Goal: Book appointment/travel/reservation

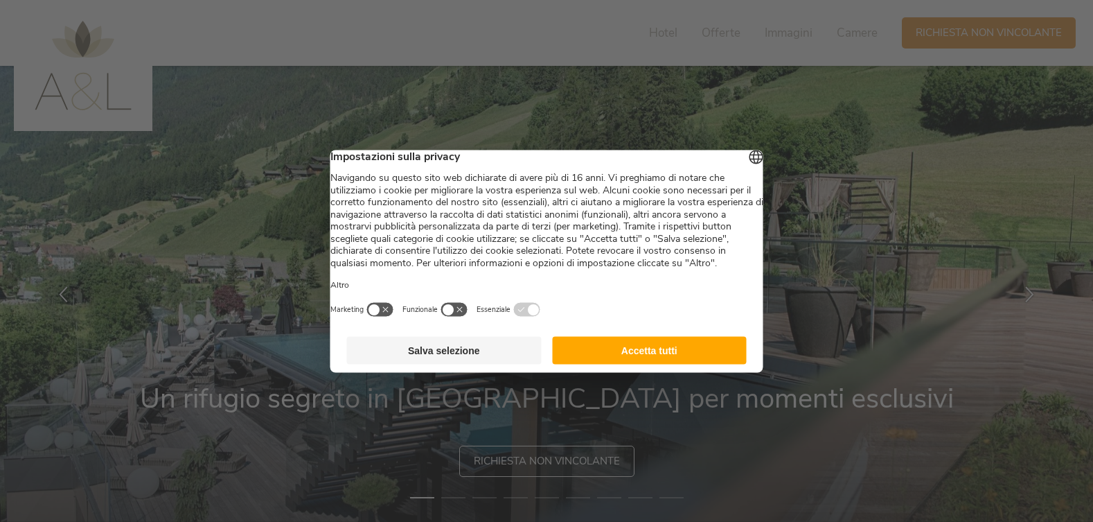
drag, startPoint x: 0, startPoint y: 0, endPoint x: 715, endPoint y: 377, distance: 808.0
click at [700, 359] on button "Accetta tutti" at bounding box center [649, 350] width 195 height 28
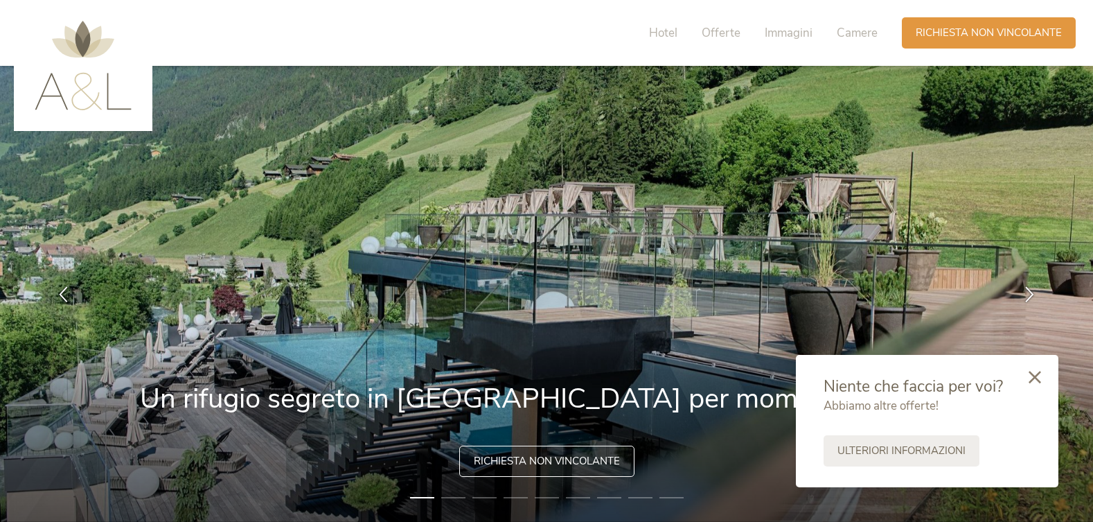
click at [1038, 380] on icon at bounding box center [1035, 377] width 12 height 12
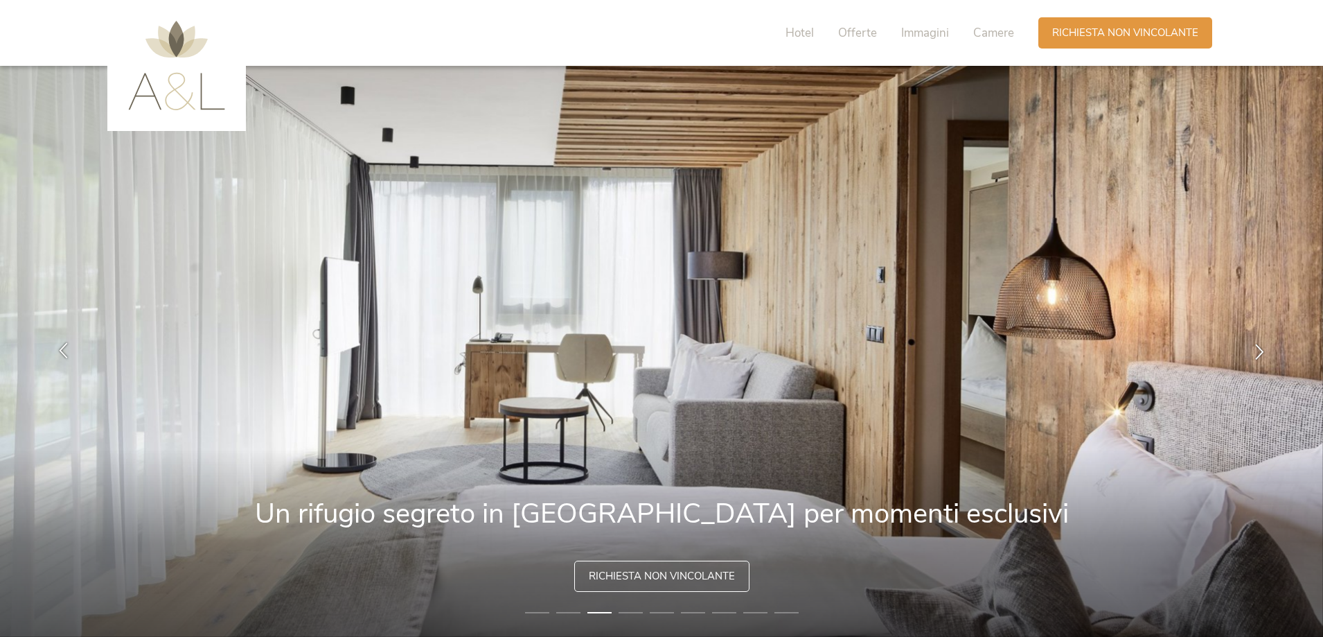
click at [71, 353] on div at bounding box center [64, 352] width 44 height 44
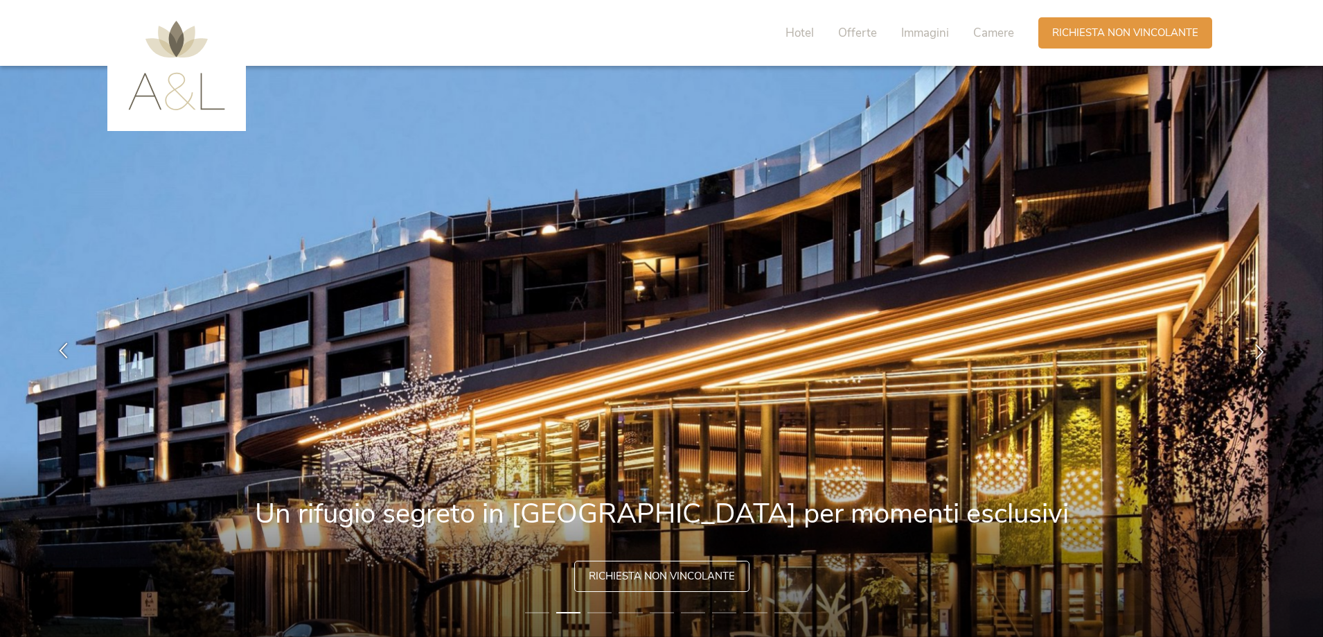
click at [66, 348] on icon at bounding box center [63, 350] width 16 height 16
click at [56, 351] on icon at bounding box center [63, 350] width 16 height 16
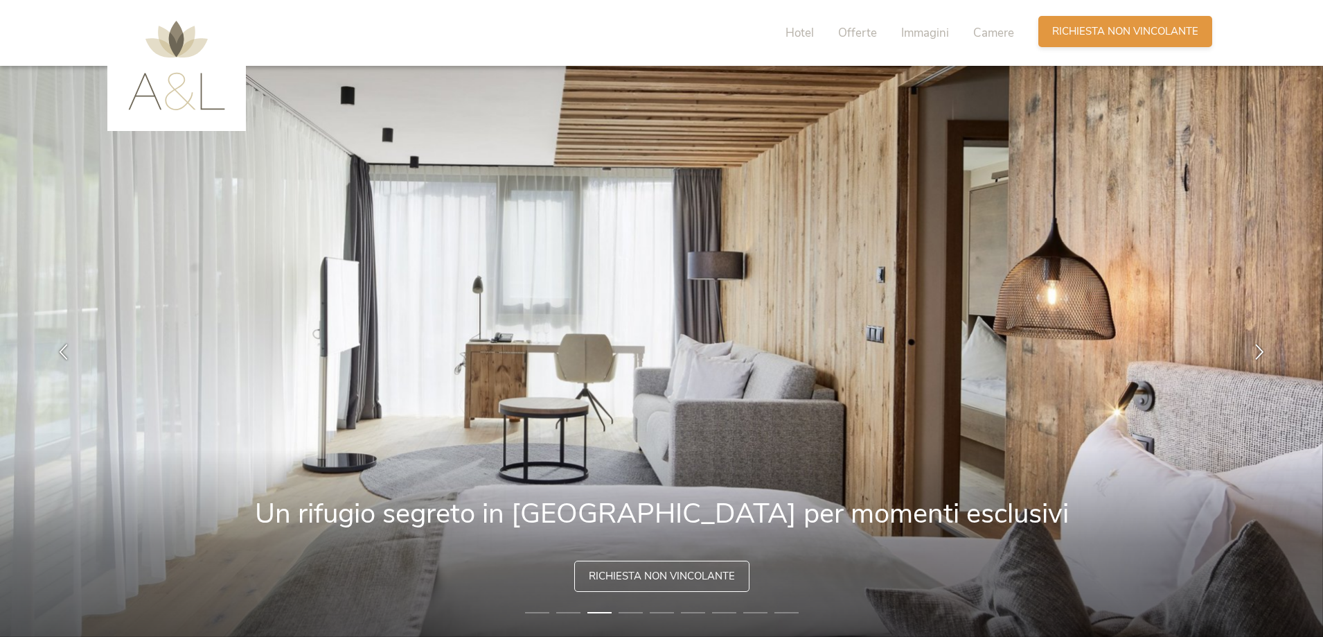
click at [1092, 34] on span "Richiesta non vincolante" at bounding box center [1125, 31] width 146 height 15
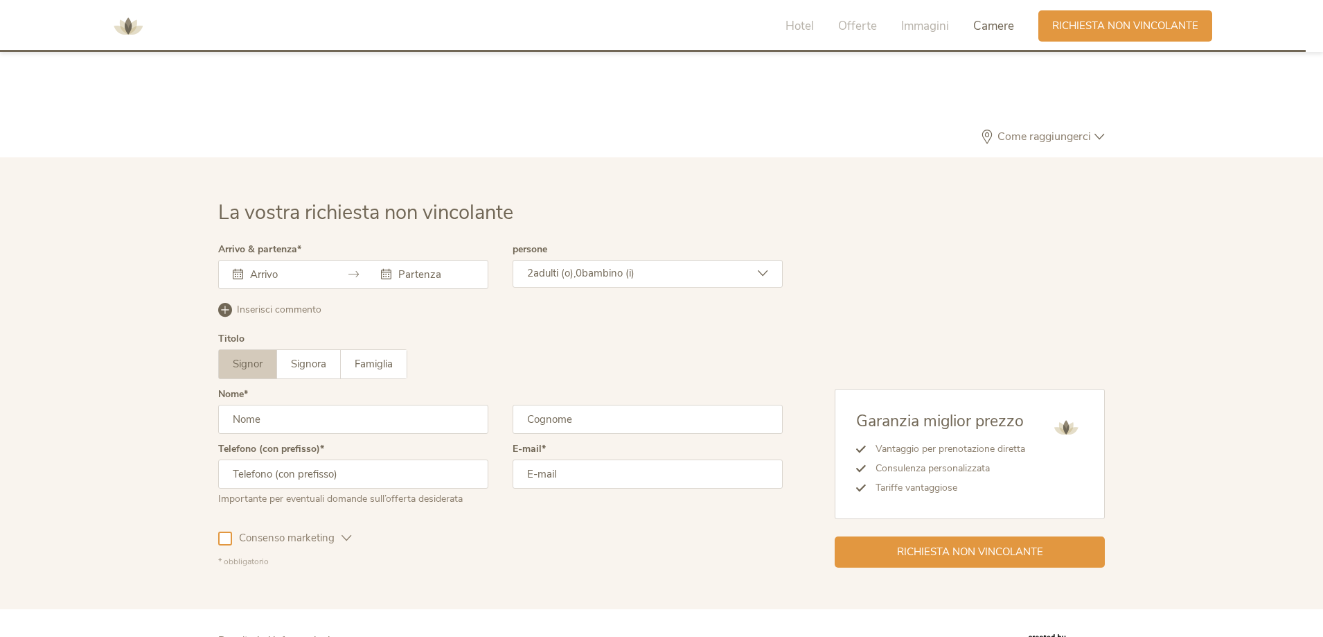
scroll to position [4104, 0]
click at [355, 275] on icon at bounding box center [353, 274] width 10 height 10
click at [238, 274] on icon at bounding box center [238, 274] width 10 height 10
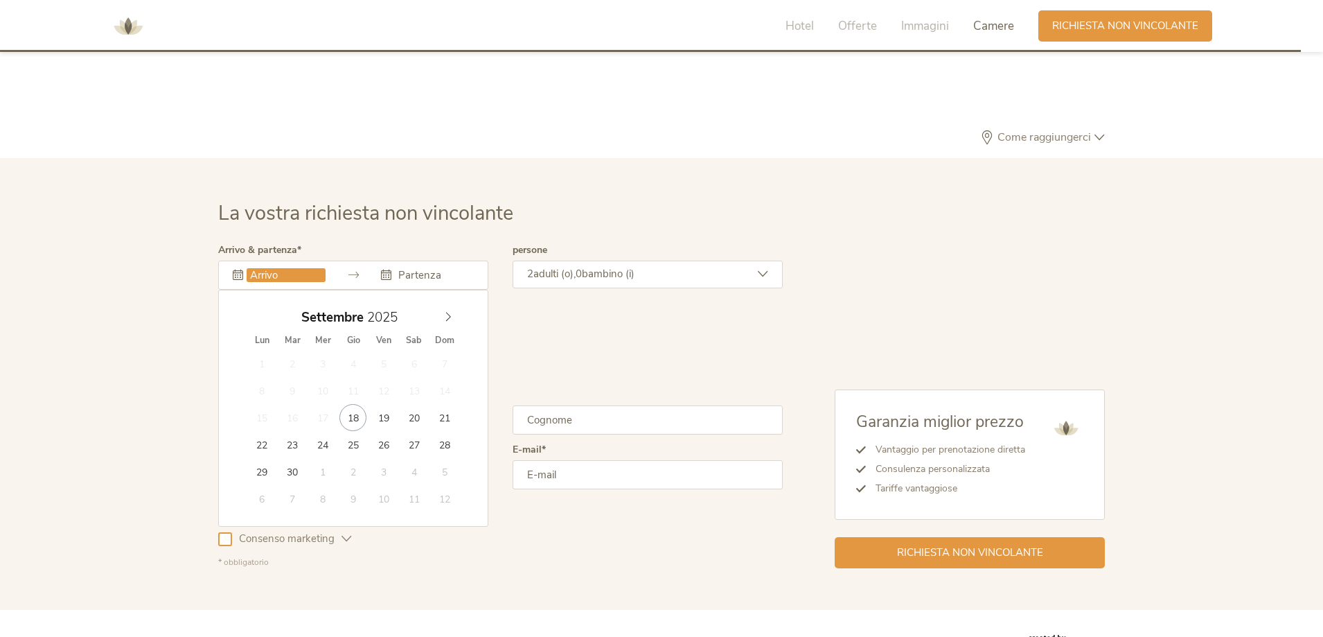
click at [247, 278] on input "text" at bounding box center [286, 275] width 79 height 14
click at [447, 318] on icon at bounding box center [448, 317] width 10 height 10
type input "[DATE]"
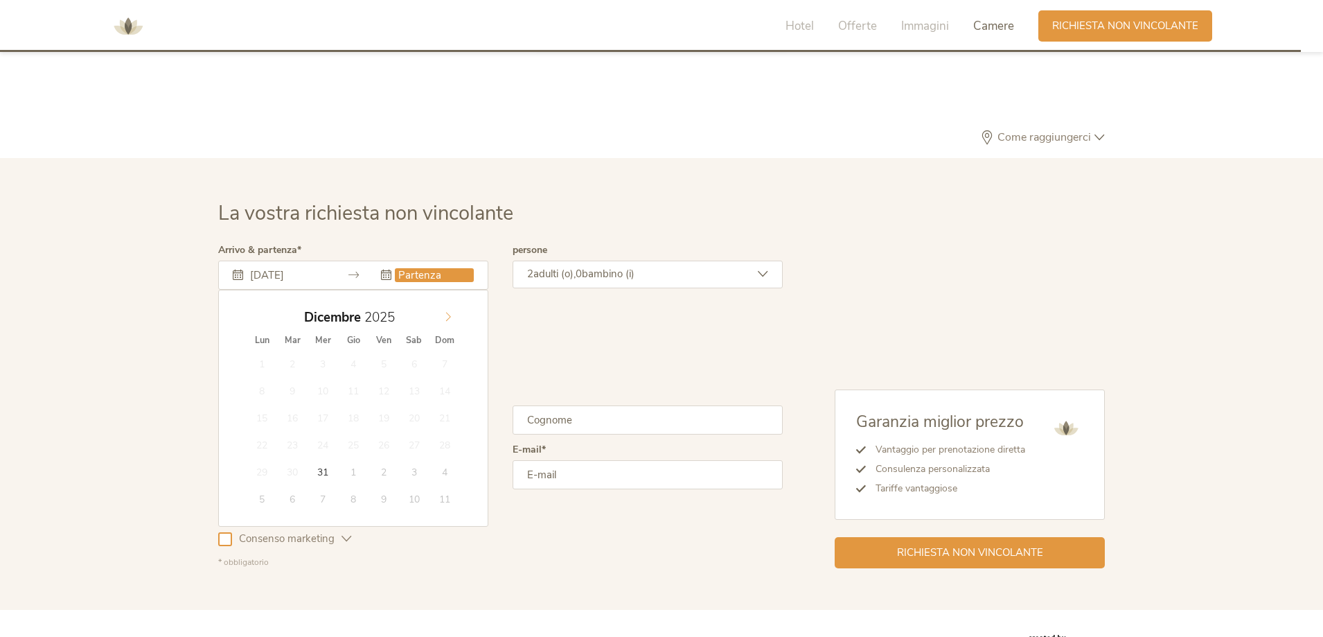
type input "2026"
click at [447, 321] on icon at bounding box center [448, 317] width 10 height 10
type input "[DATE]"
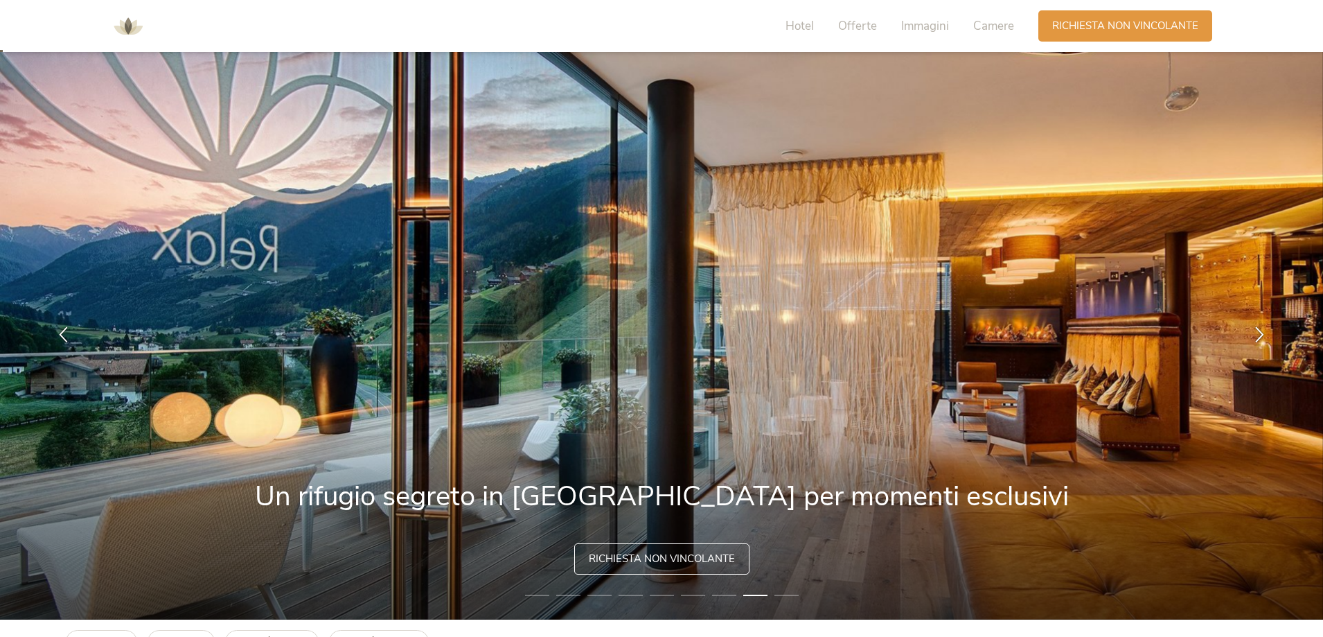
scroll to position [0, 0]
